Goal: Check status: Check status

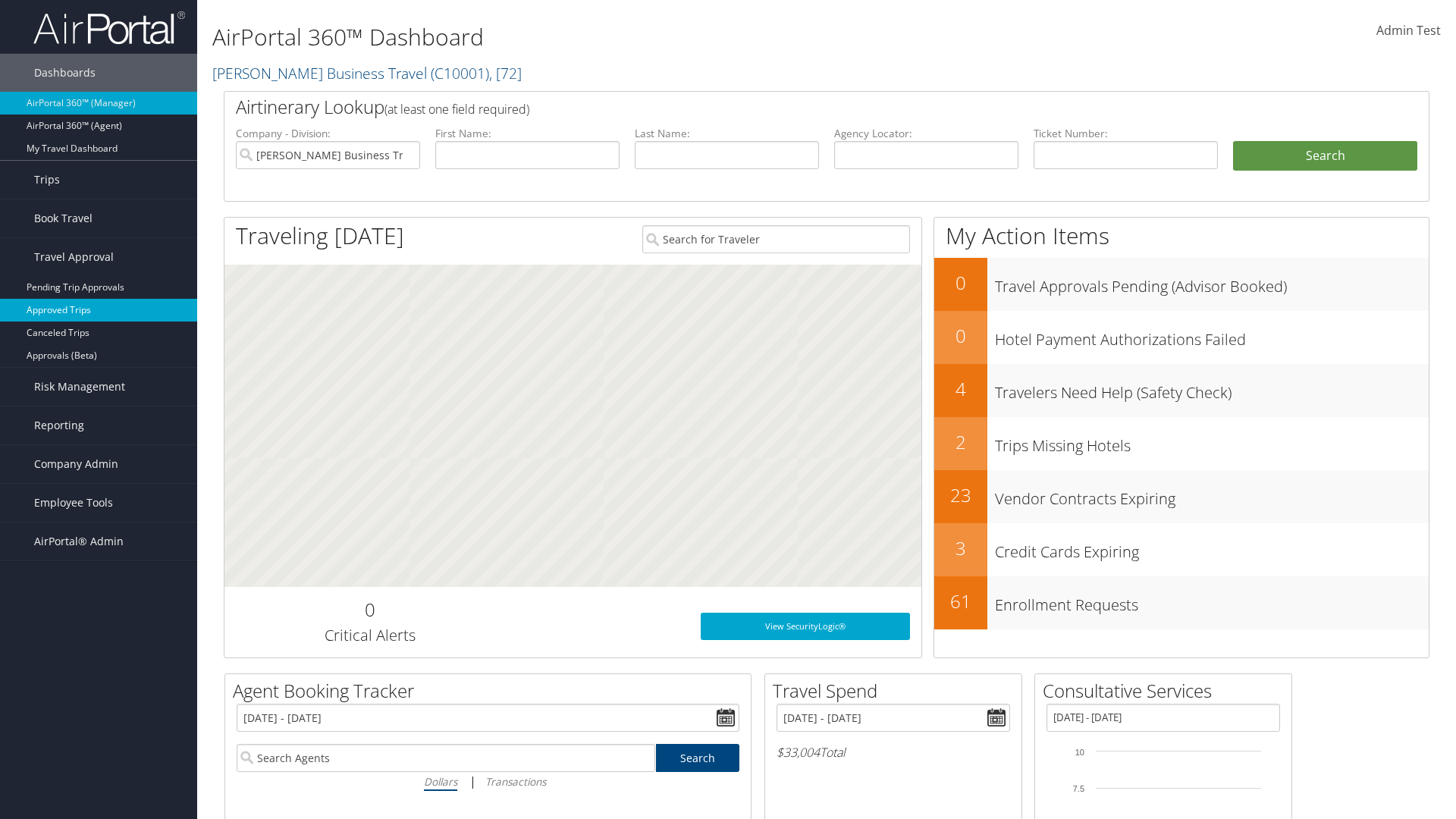
click at [99, 310] on link "Approved Trips" at bounding box center [99, 309] width 197 height 23
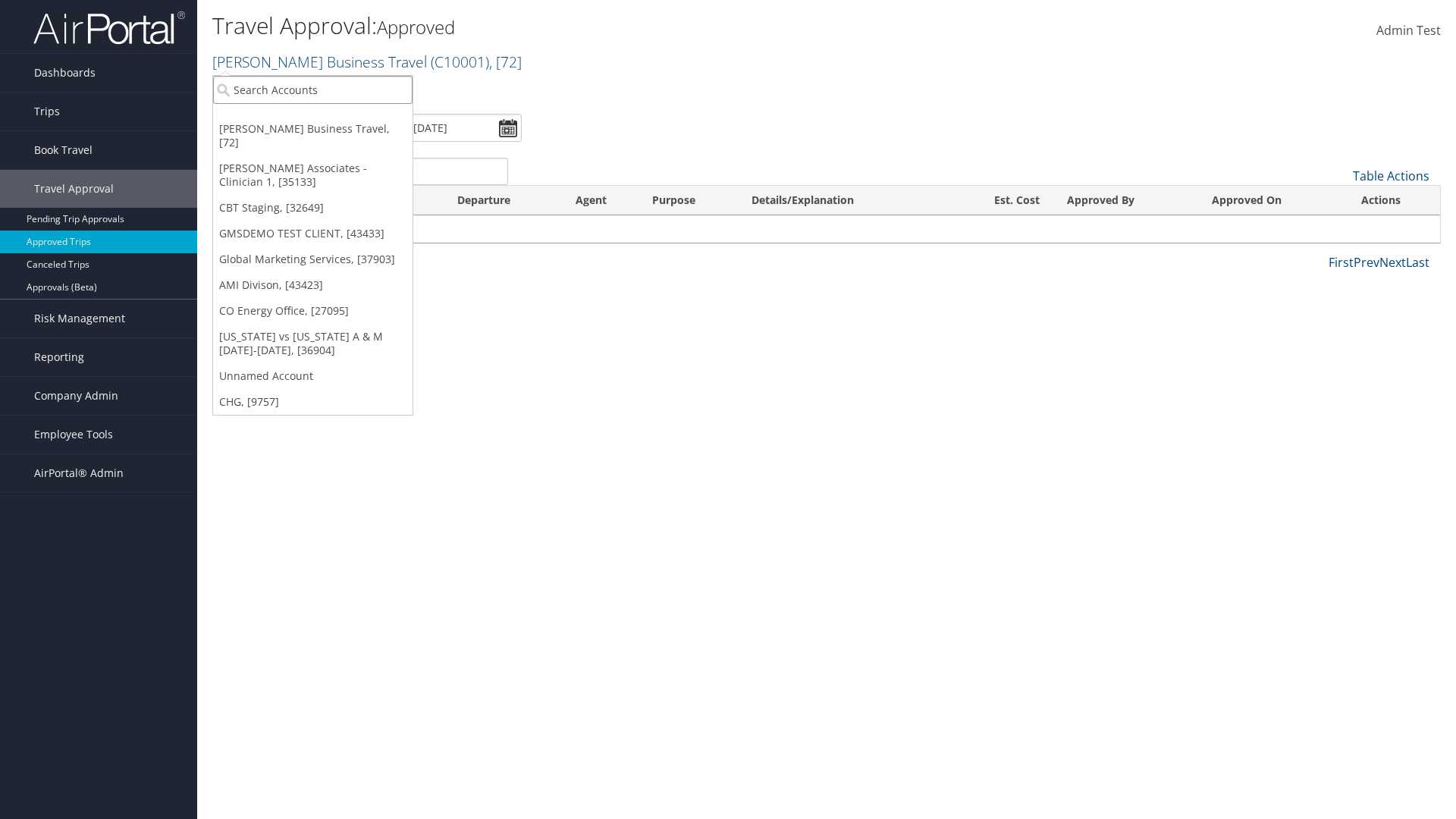
click at [313, 89] on input "search" at bounding box center [313, 90] width 200 height 28
type input "[PERSON_NAME] Business Travel"
click at [334, 131] on div "Account" at bounding box center [334, 131] width 258 height 13
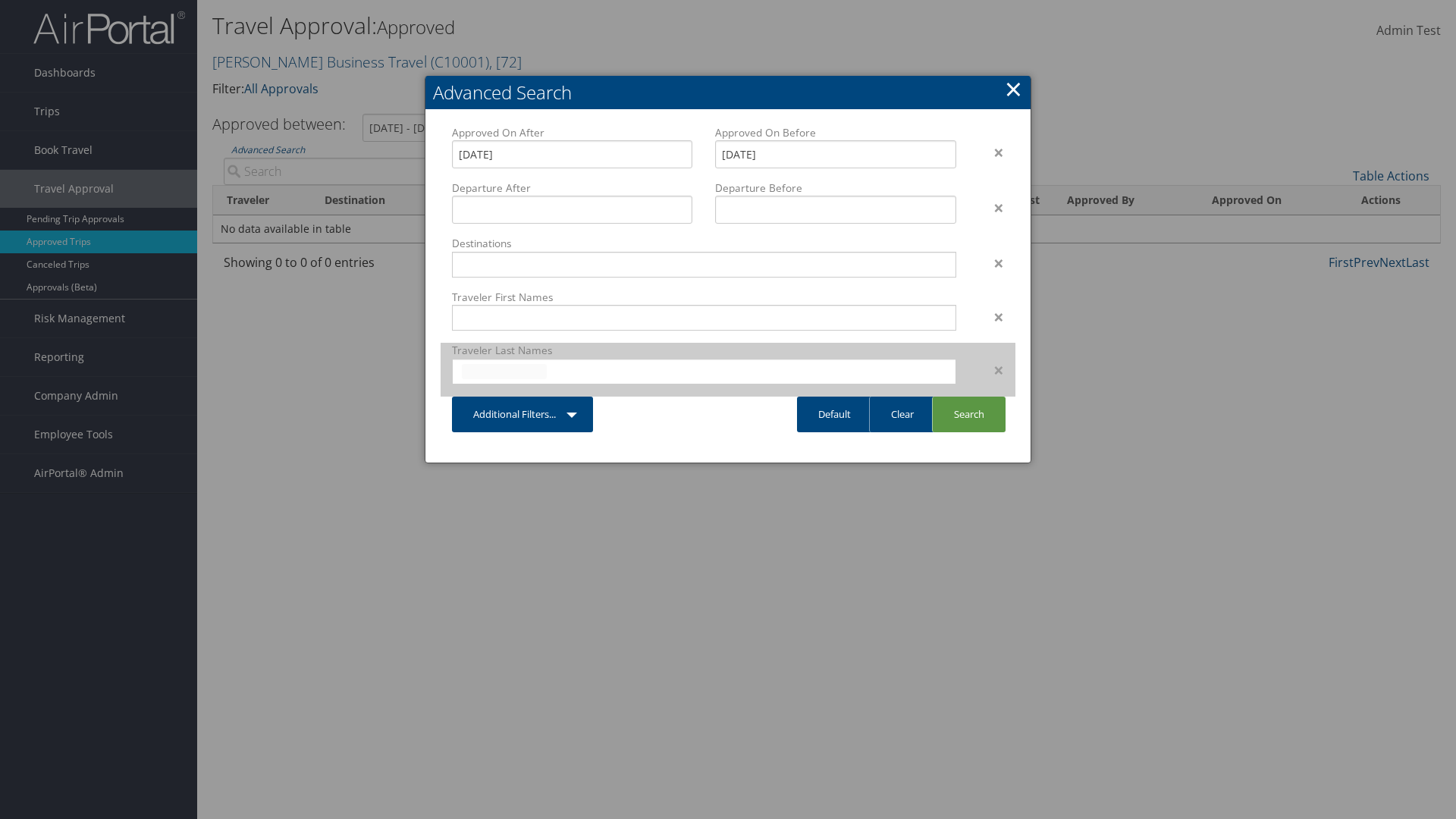
click at [504, 370] on input "text" at bounding box center [504, 371] width 85 height 15
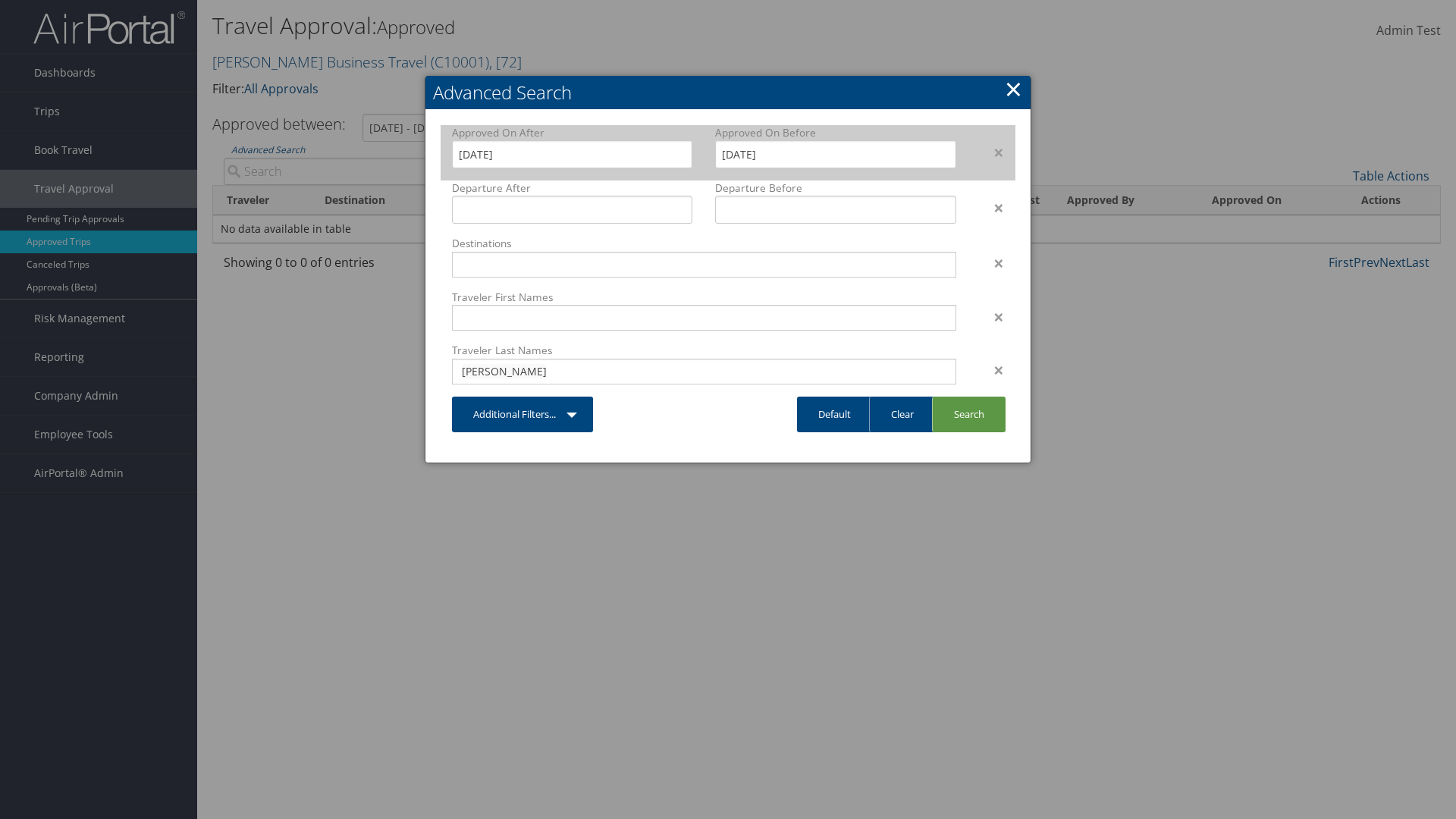
type input "[PERSON_NAME]"
click at [572, 154] on input "[DATE]" at bounding box center [572, 154] width 240 height 28
type input "[PERSON_NAME]"
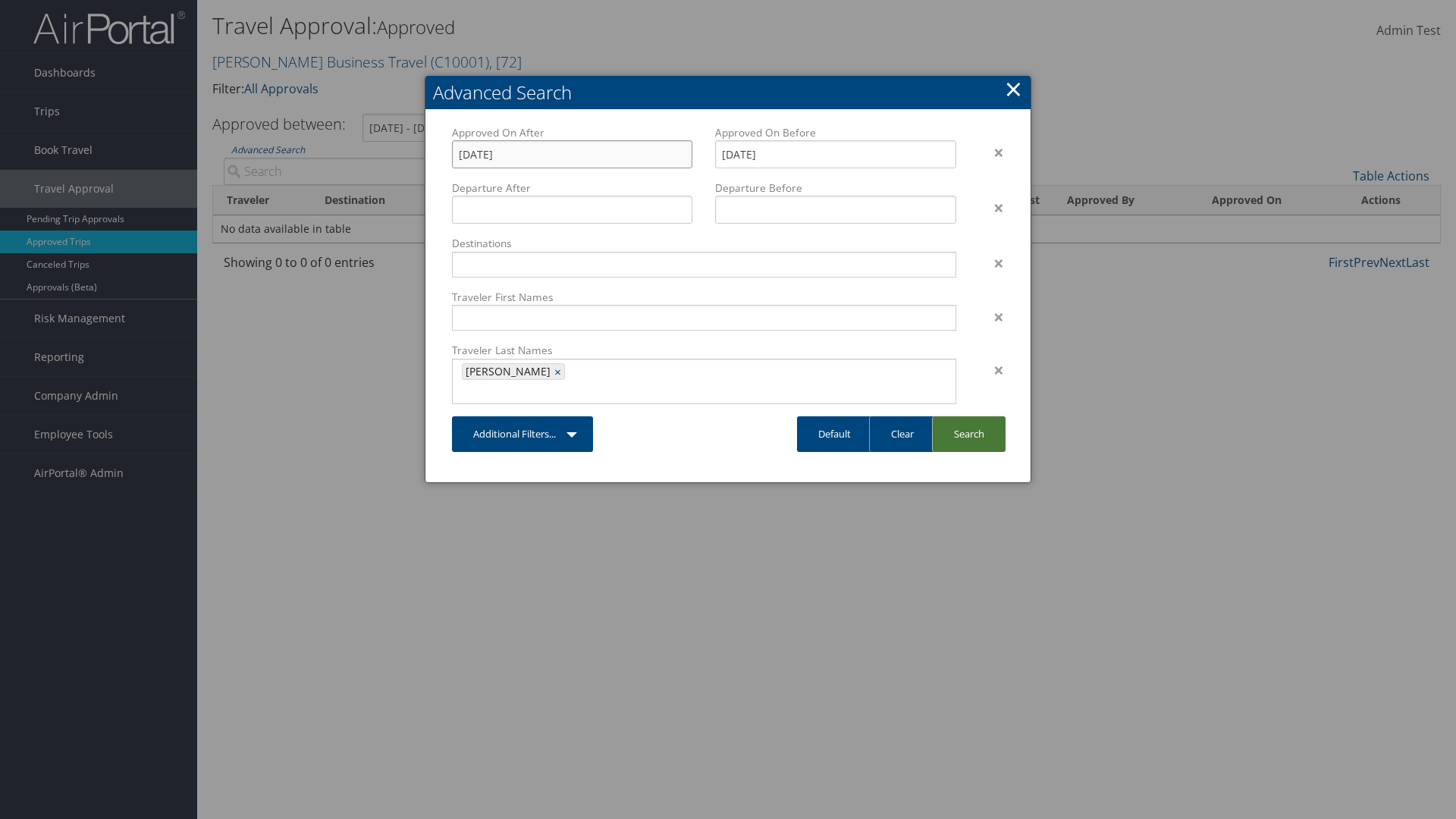
type input "[DATE]"
click at [968, 417] on link "Search" at bounding box center [969, 435] width 74 height 36
